Goal: Register for event/course

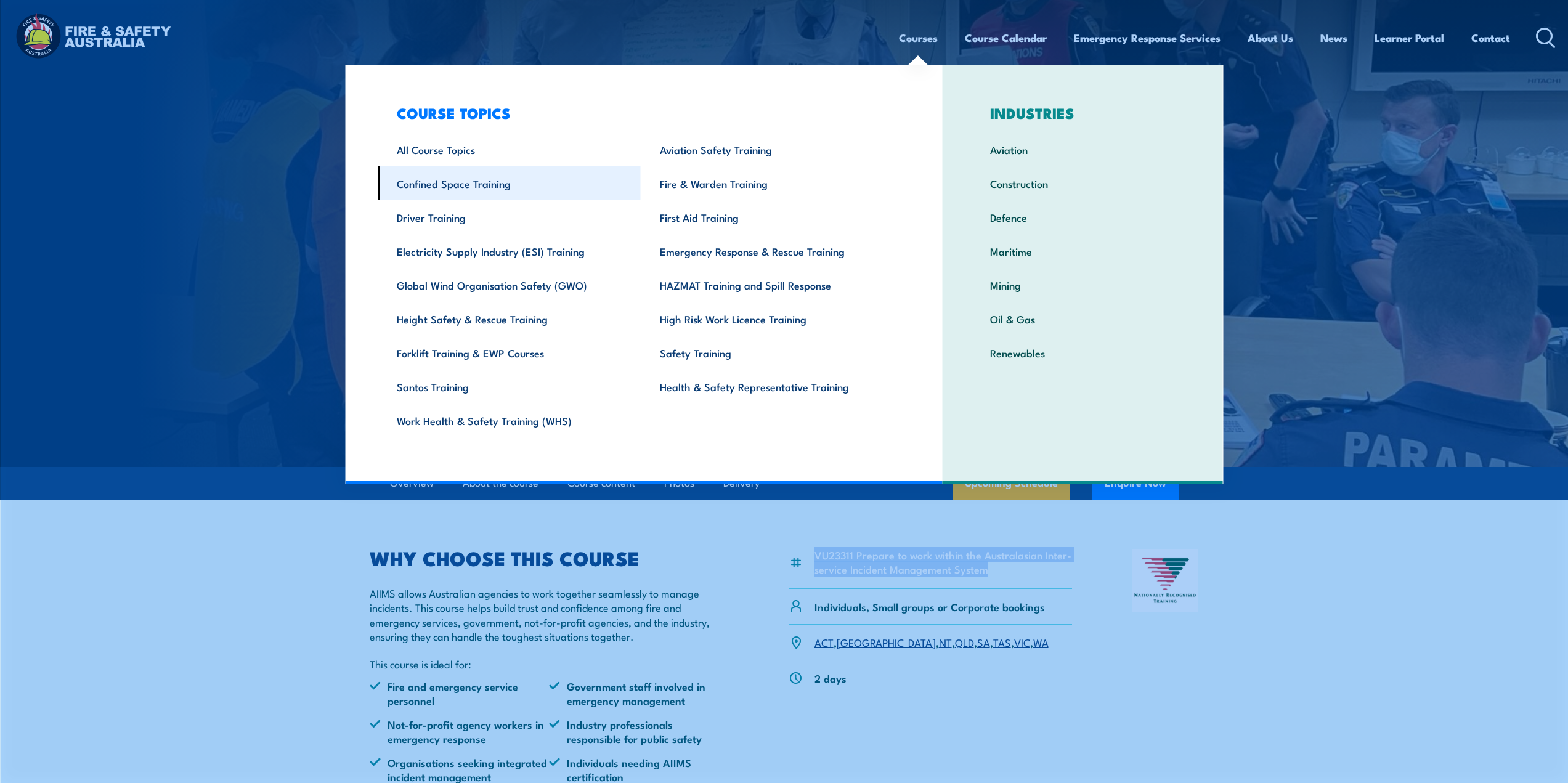
click at [481, 190] on link "Confined Space Training" at bounding box center [509, 183] width 263 height 34
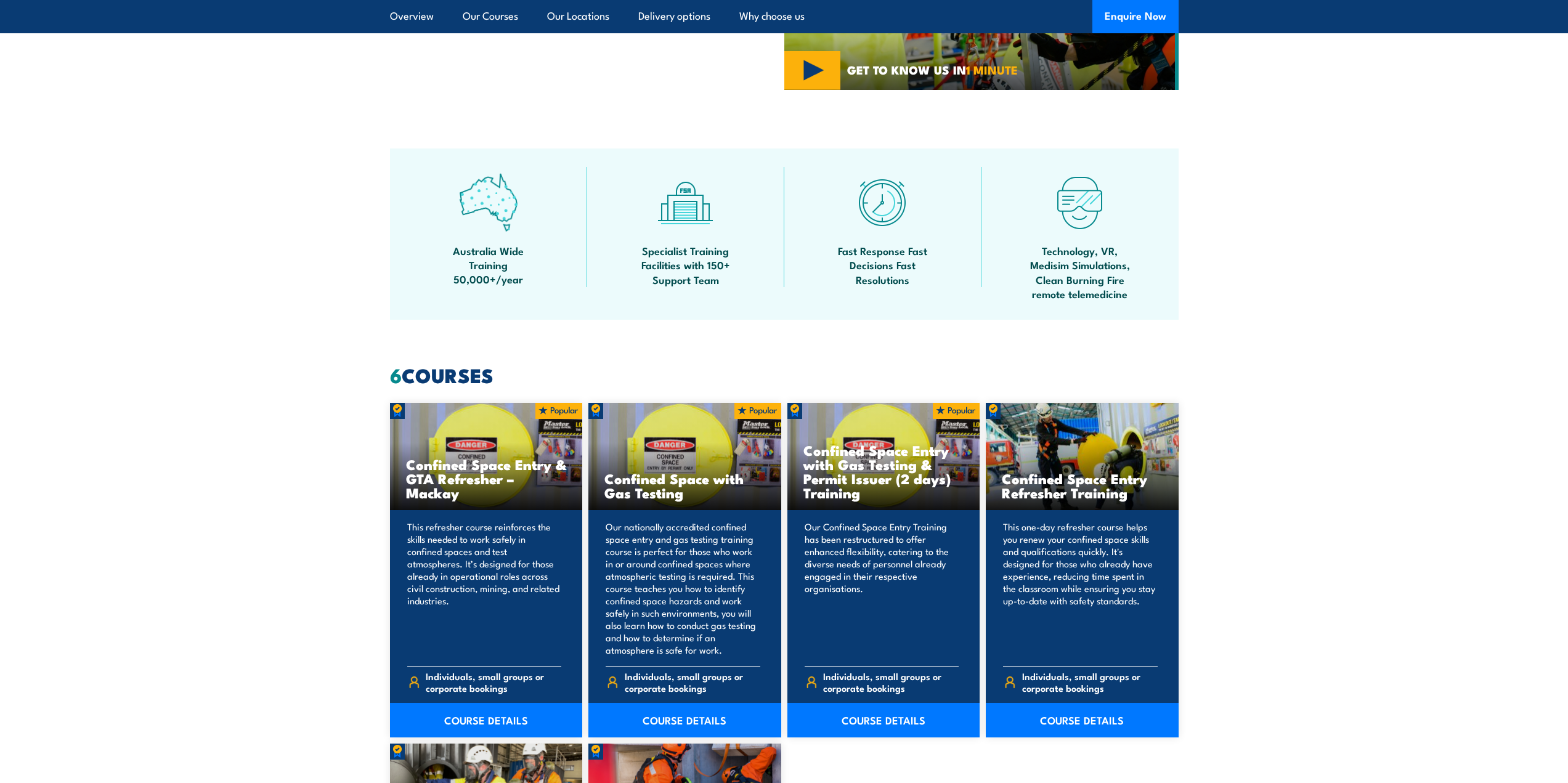
scroll to position [801, 0]
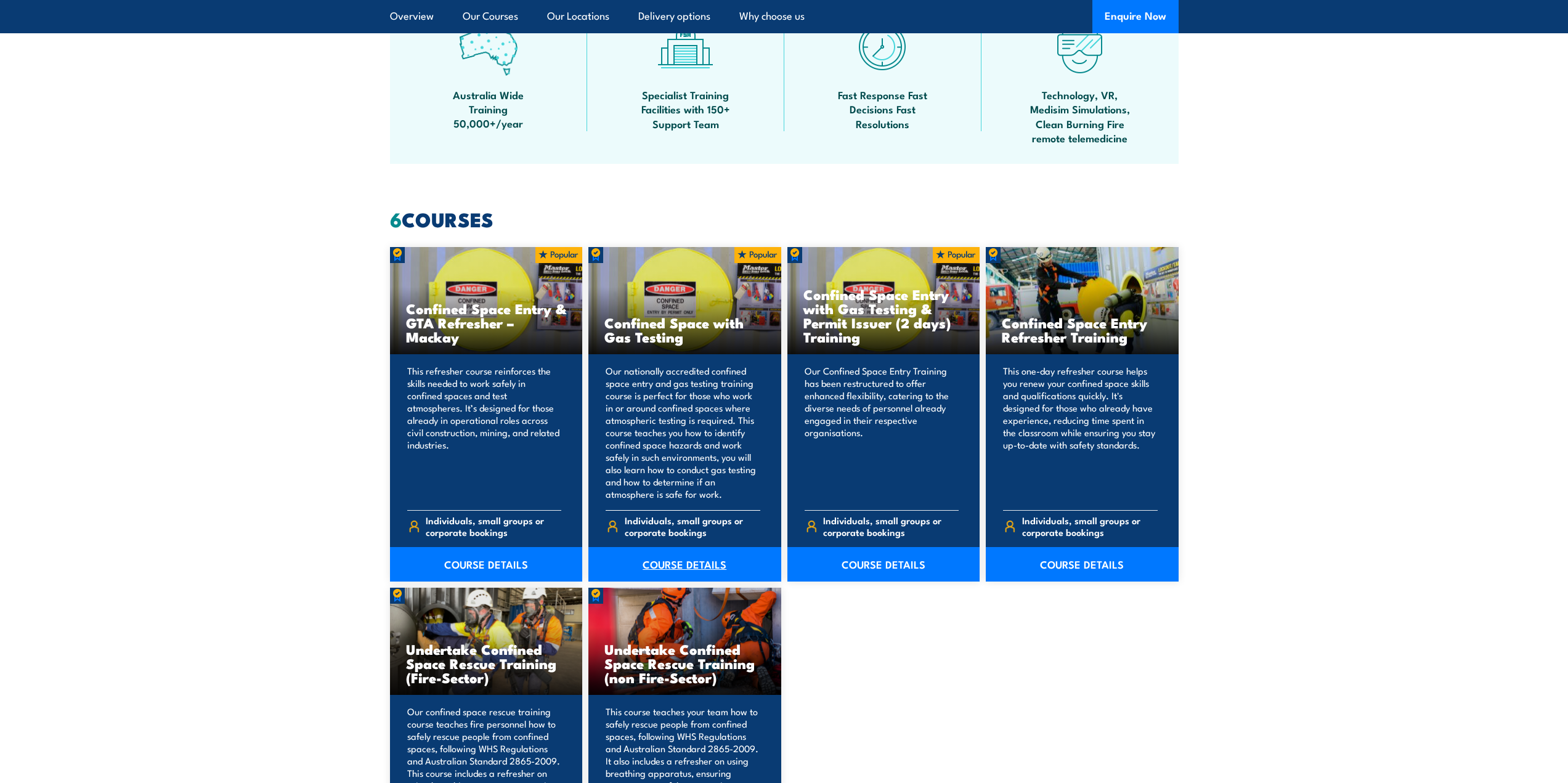
click at [680, 569] on link "COURSE DETAILS" at bounding box center [685, 564] width 193 height 34
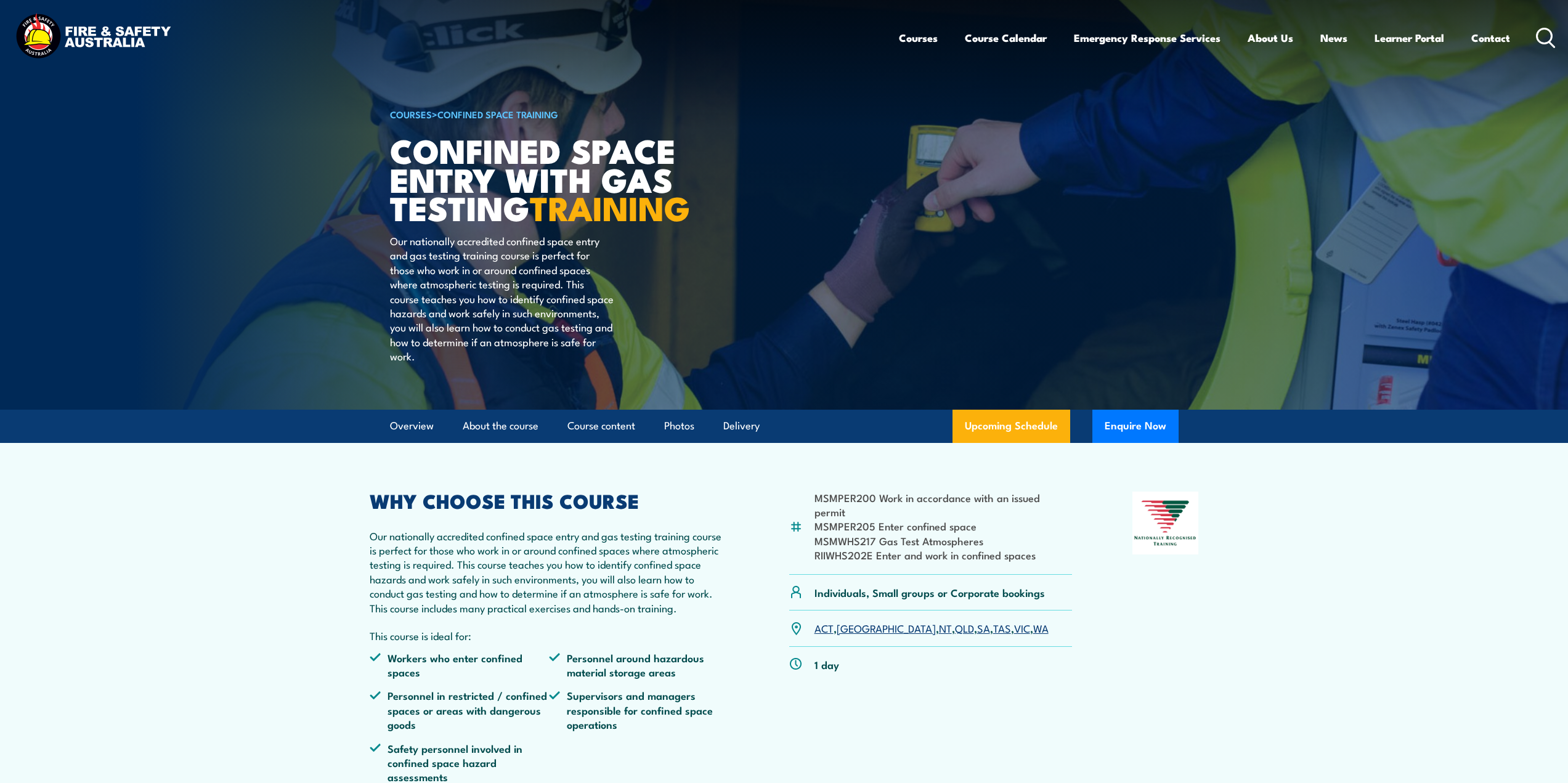
click at [955, 635] on link "QLD" at bounding box center [964, 628] width 19 height 15
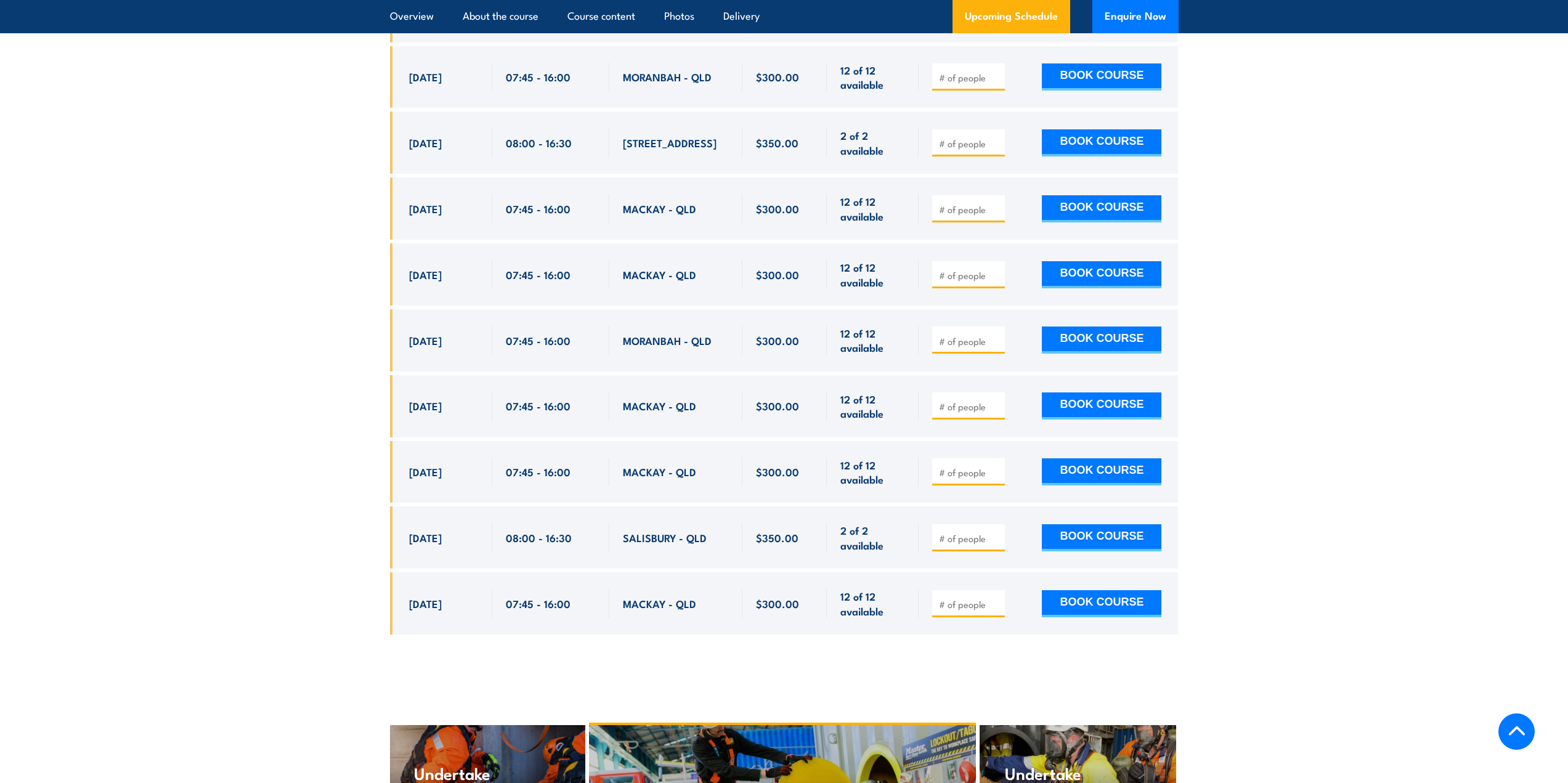
scroll to position [2955, 0]
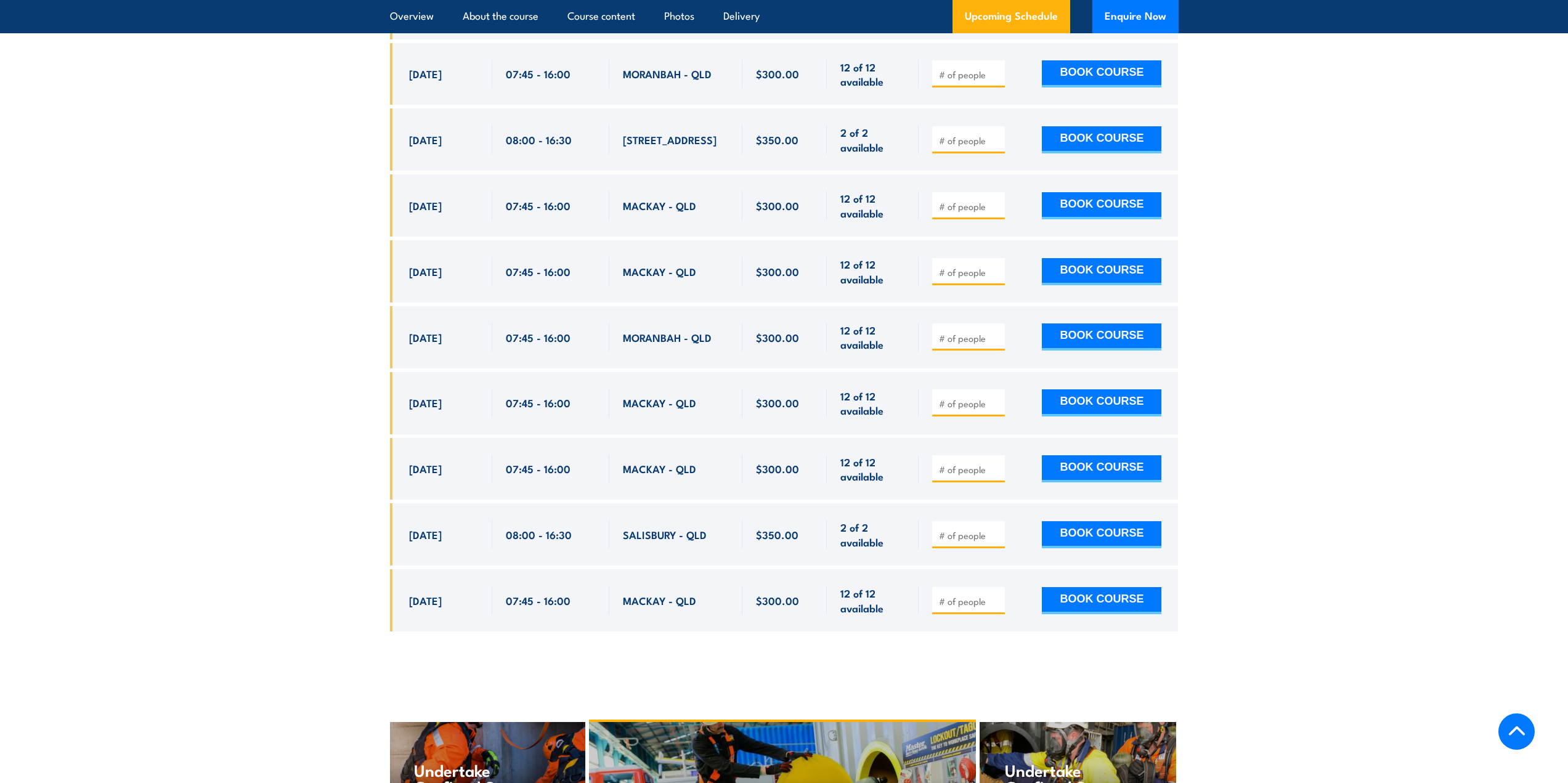
drag, startPoint x: 403, startPoint y: 215, endPoint x: 972, endPoint y: 613, distance: 694.4
click at [972, 613] on div "$350.00" at bounding box center [784, 83] width 788 height 1133
copy div "24 Sep, 2025 08:00 - 16:30 SALISBURY - QLD 3 of 3 available $350.00 $350.00 3 o…"
